Goal: Answer question/provide support

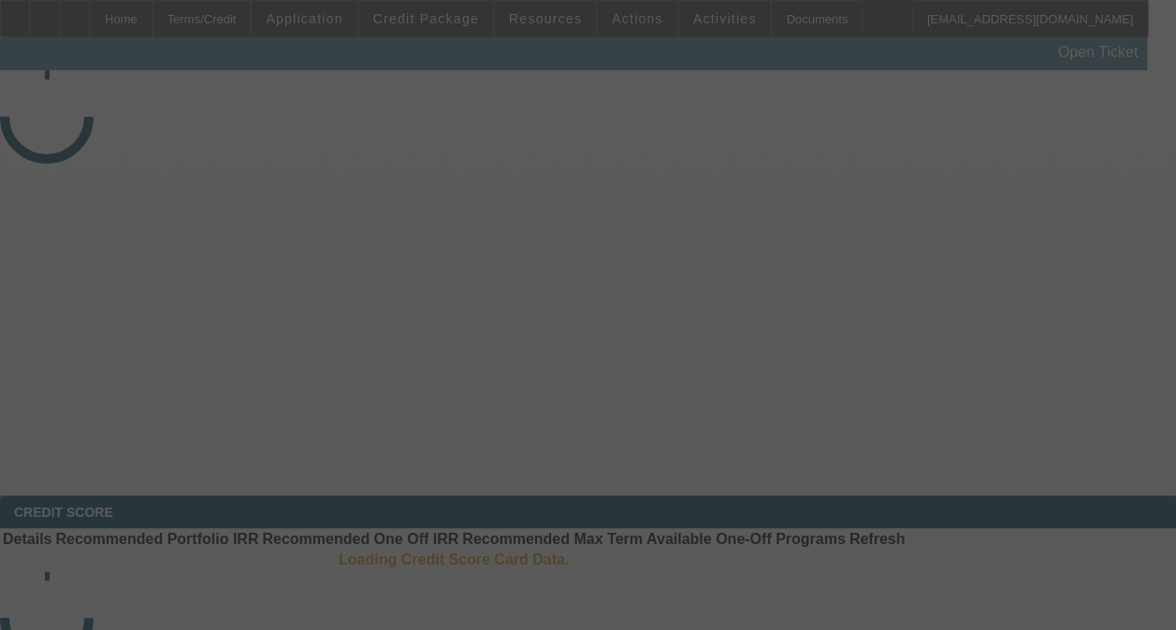
select select "3"
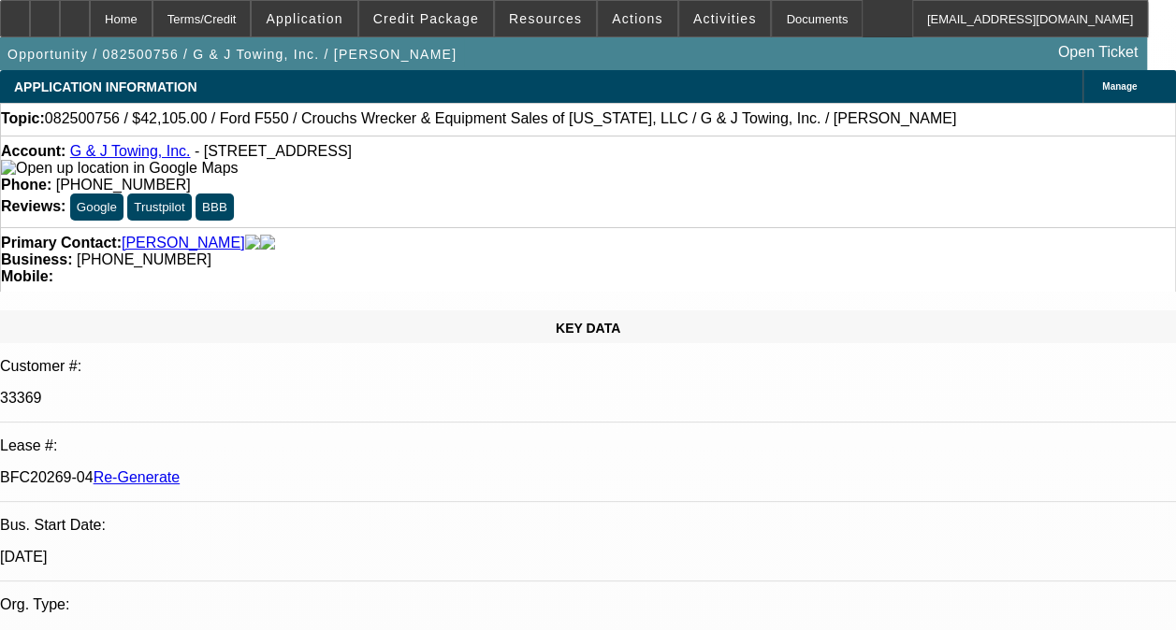
select select "0"
select select "1"
select select "3"
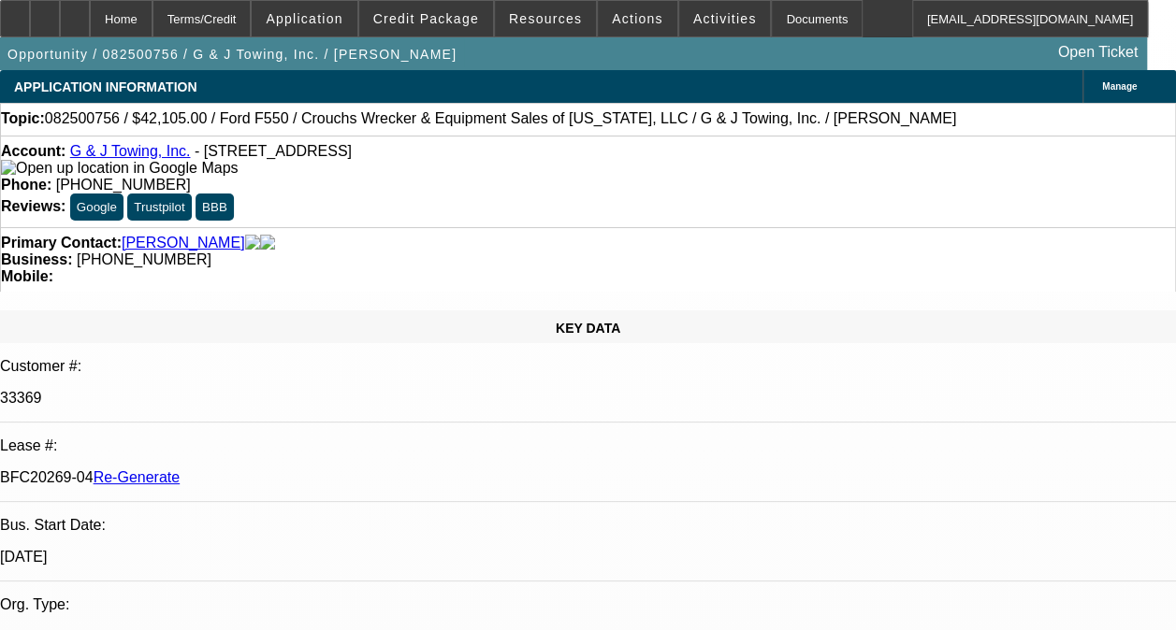
select select "6"
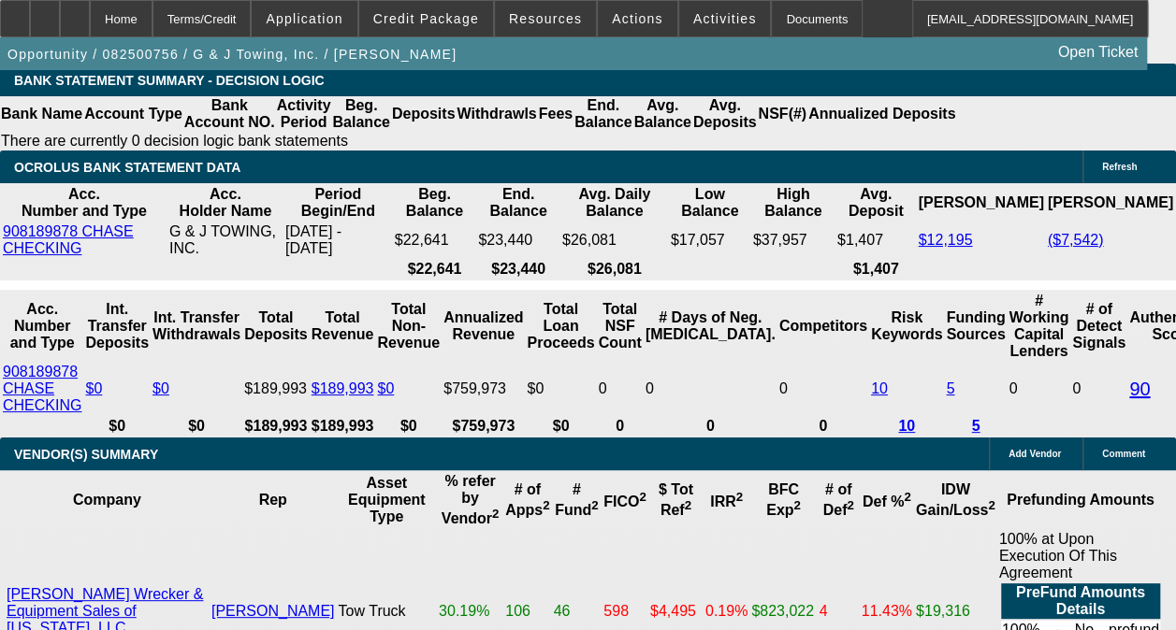
scroll to position [3955, 0]
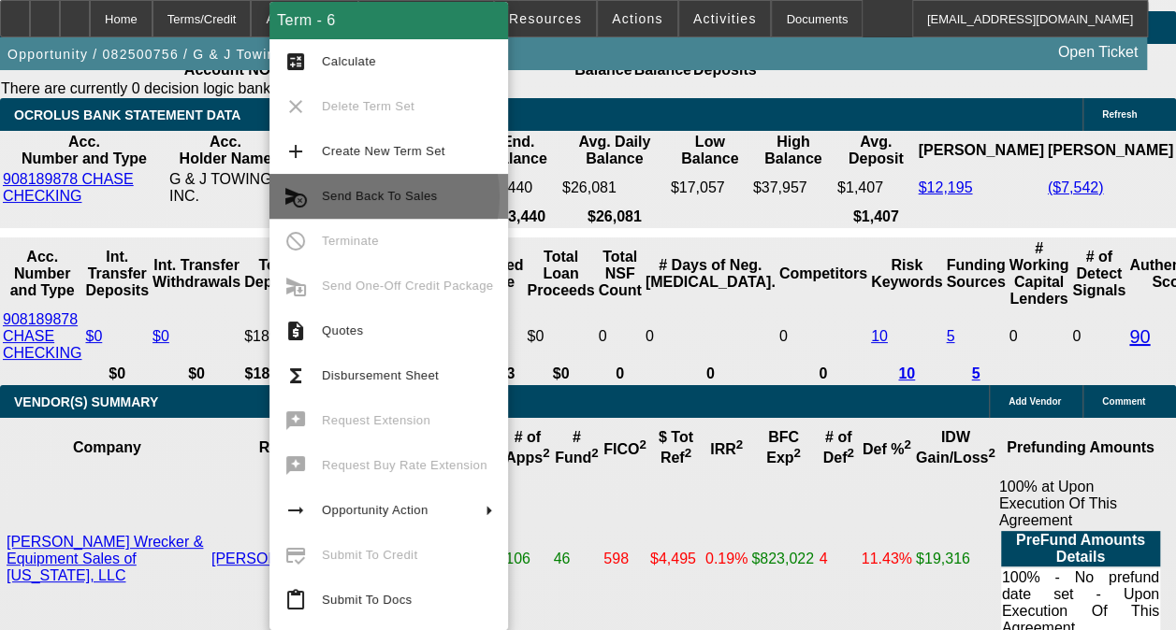
click at [364, 196] on span "Send Back To Sales" at bounding box center [379, 196] width 115 height 14
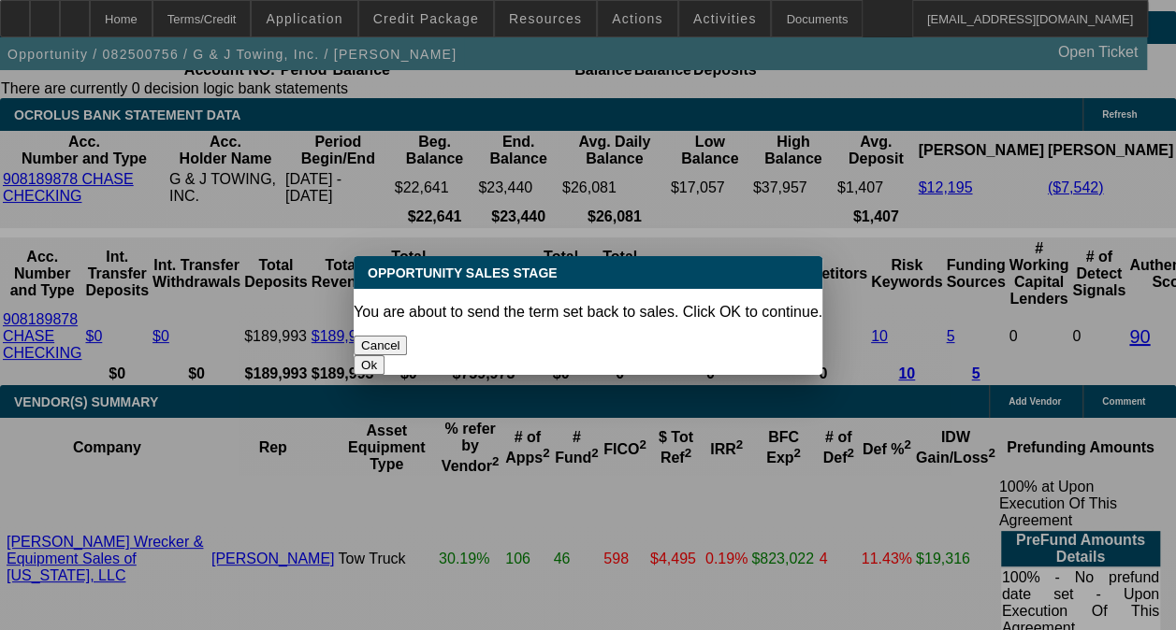
click at [384, 355] on button "Ok" at bounding box center [369, 365] width 31 height 20
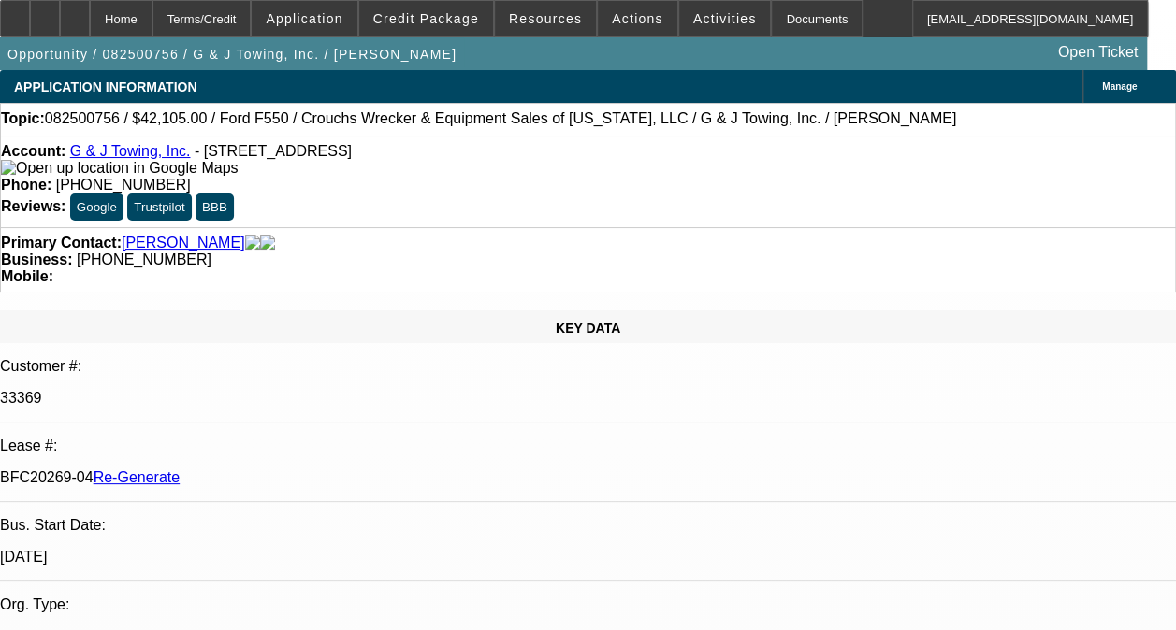
type textarea "Customer changing trucks and will need to be reapproved/redoc'd"
click at [693, 24] on span "Activities" at bounding box center [725, 18] width 64 height 15
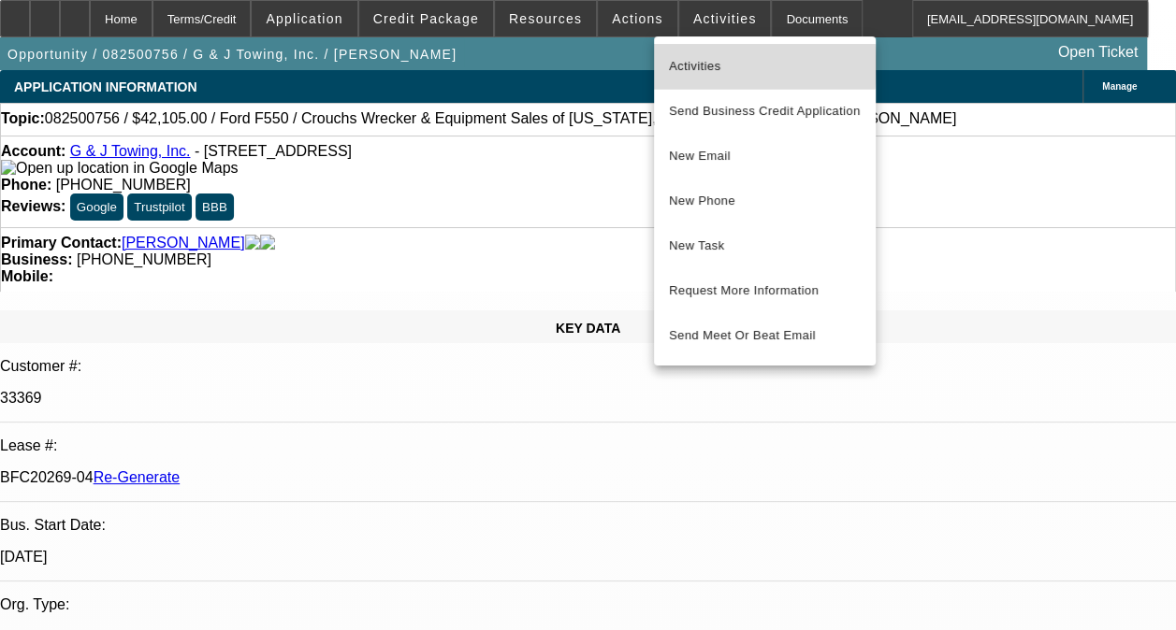
click at [690, 65] on span "Activities" at bounding box center [765, 66] width 192 height 22
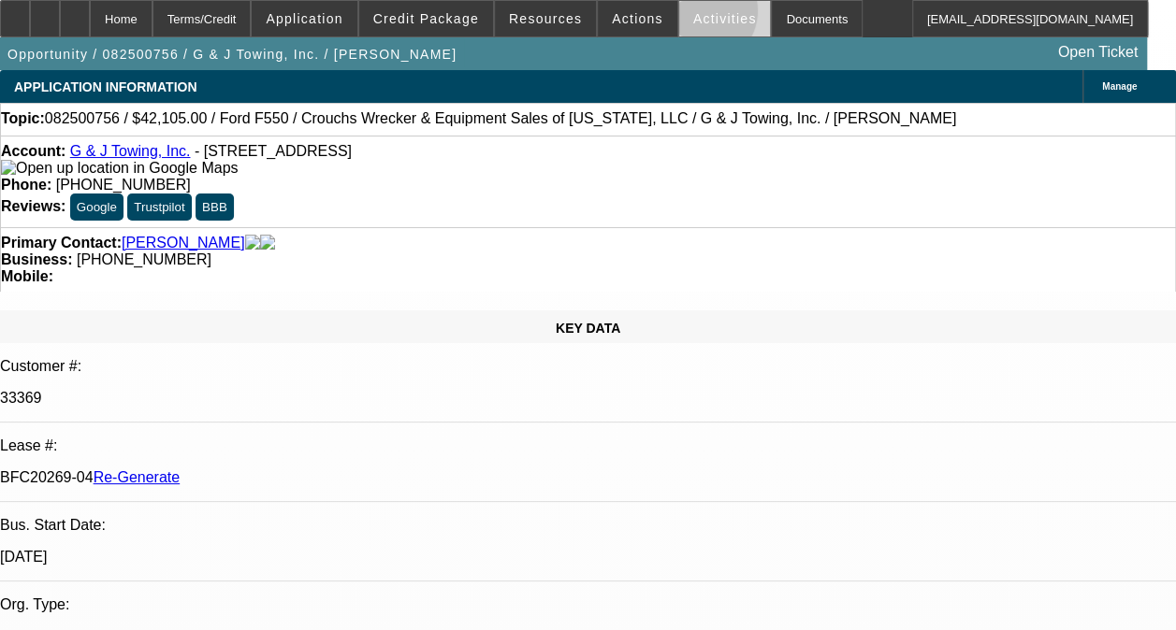
click at [693, 15] on span "Activities" at bounding box center [725, 18] width 64 height 15
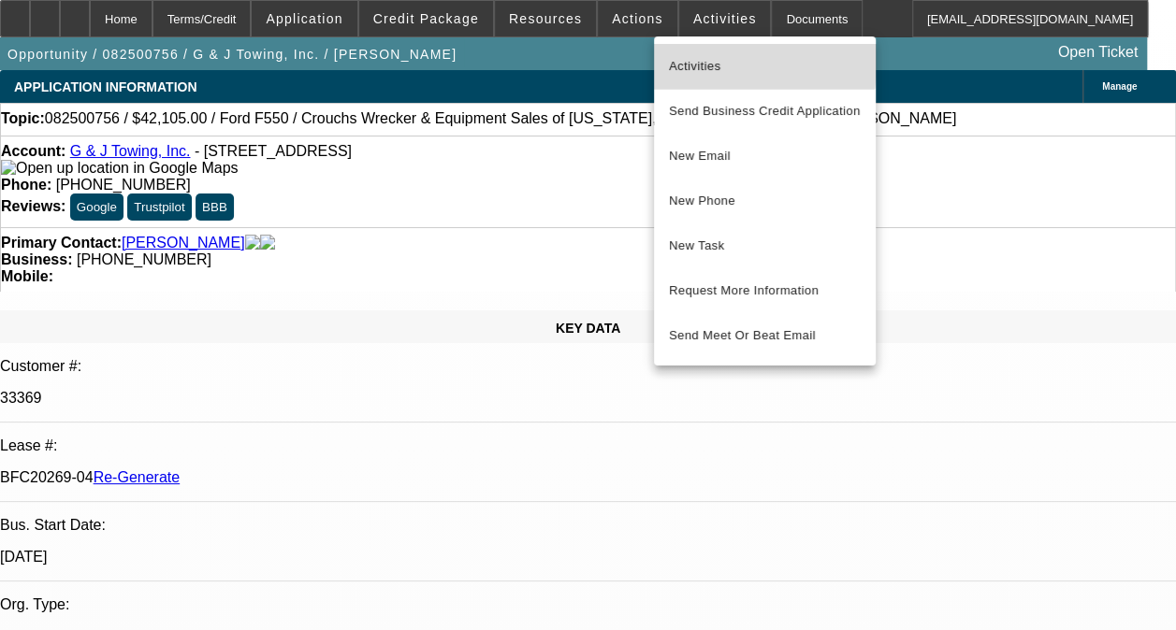
click at [688, 56] on span "Activities" at bounding box center [765, 66] width 192 height 22
